Goal: Check status

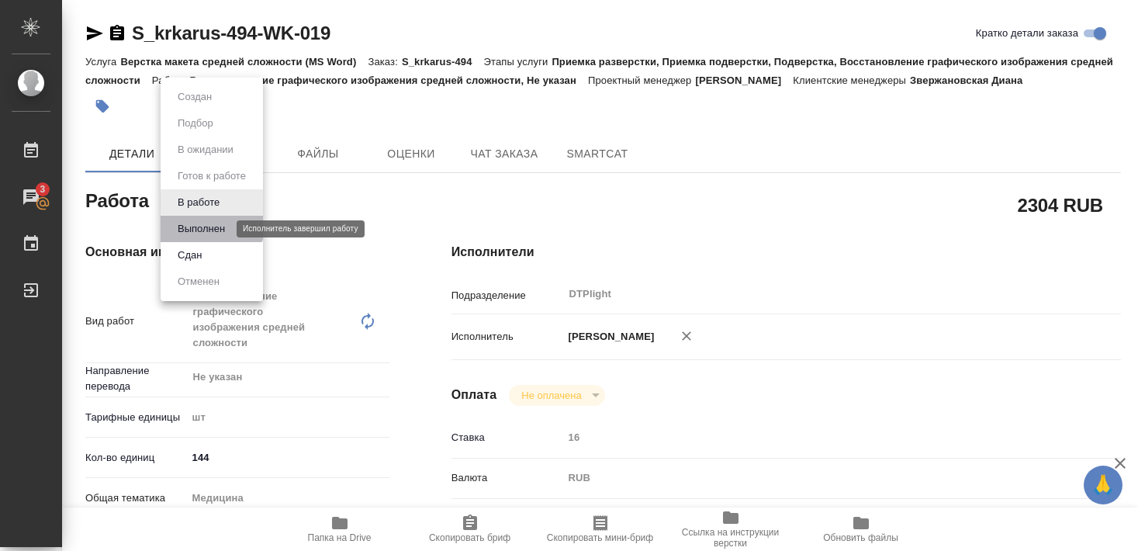
click at [203, 225] on button "Выполнен" at bounding box center [201, 228] width 57 height 17
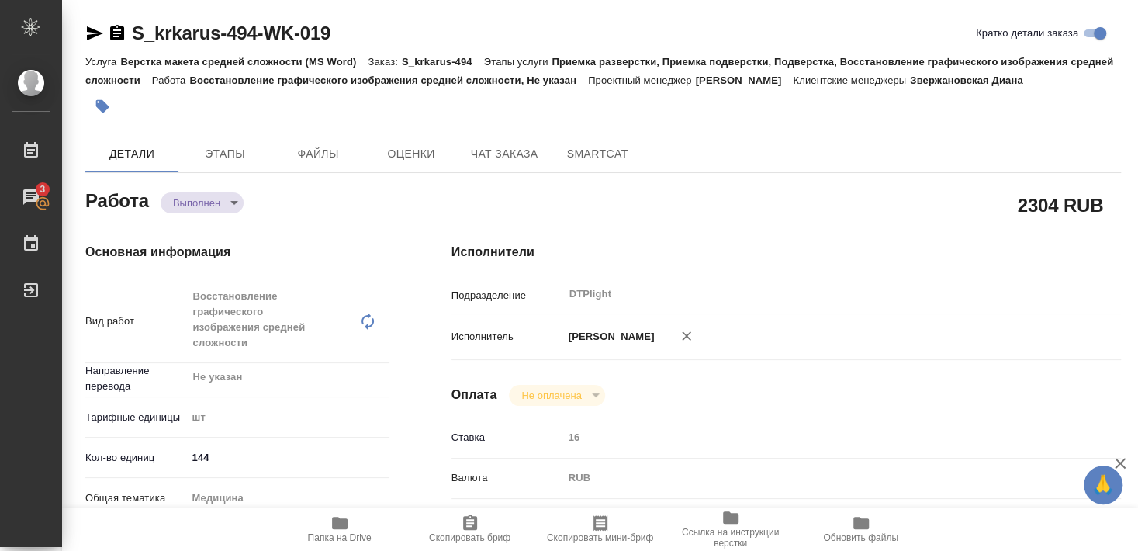
type textarea "x"
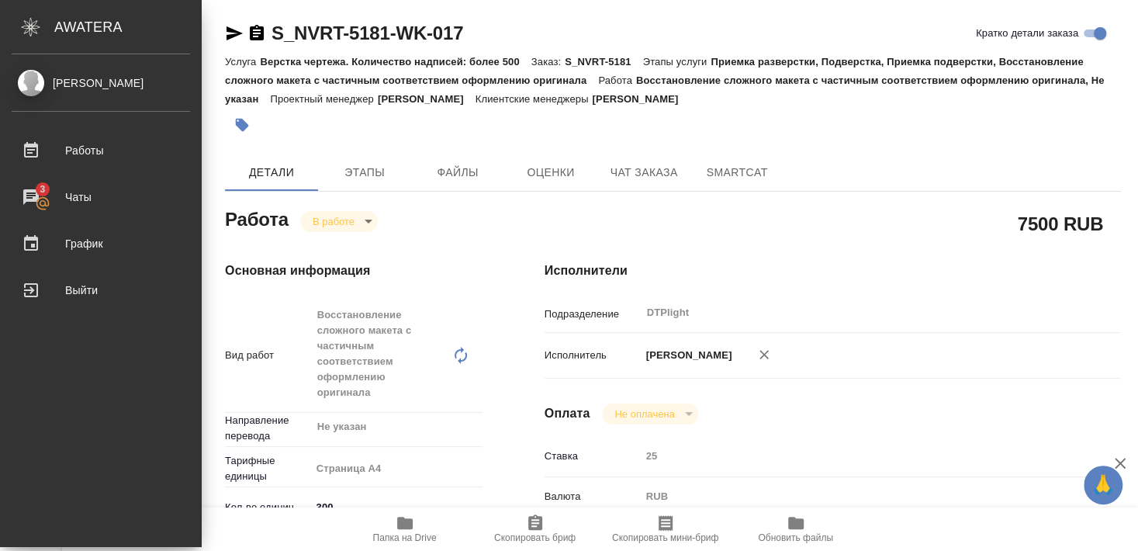
click at [237, 34] on icon "button" at bounding box center [234, 33] width 16 height 14
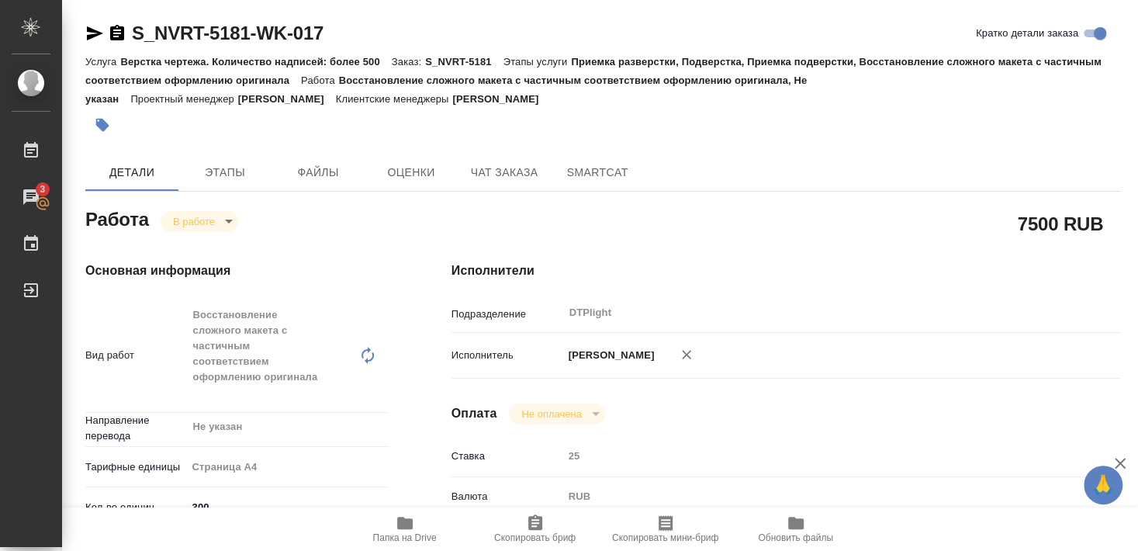
drag, startPoint x: 86, startPoint y: 33, endPoint x: 94, endPoint y: 36, distance: 8.1
click at [87, 33] on icon "button" at bounding box center [94, 33] width 19 height 19
click at [92, 34] on icon "button" at bounding box center [94, 33] width 19 height 19
